Goal: Information Seeking & Learning: Learn about a topic

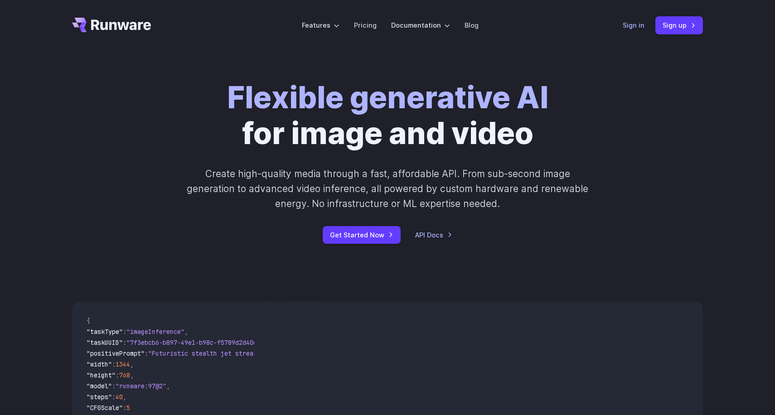
click at [625, 23] on link "Sign in" at bounding box center [633, 25] width 22 height 10
click at [366, 31] on li "Pricing" at bounding box center [365, 25] width 37 height 25
click at [361, 23] on link "Pricing" at bounding box center [365, 25] width 23 height 10
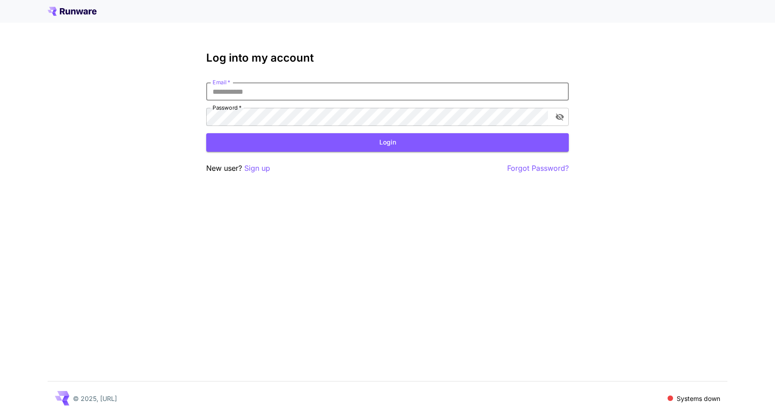
click at [342, 92] on input "Email   *" at bounding box center [387, 91] width 362 height 18
click at [255, 166] on p "Sign up" at bounding box center [257, 168] width 26 height 11
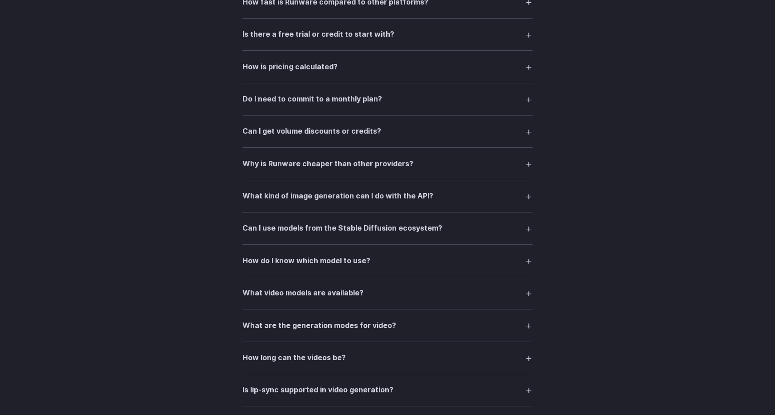
scroll to position [1249, 0]
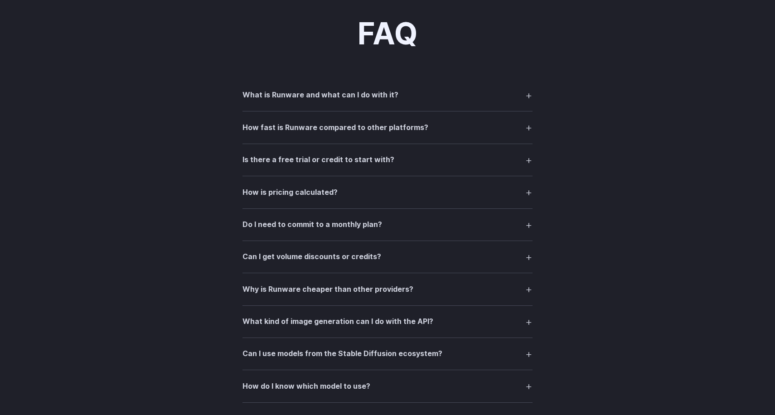
click at [386, 104] on summary "What is Runware and what can I do with it?" at bounding box center [387, 95] width 290 height 17
